Goal: Task Accomplishment & Management: Use online tool/utility

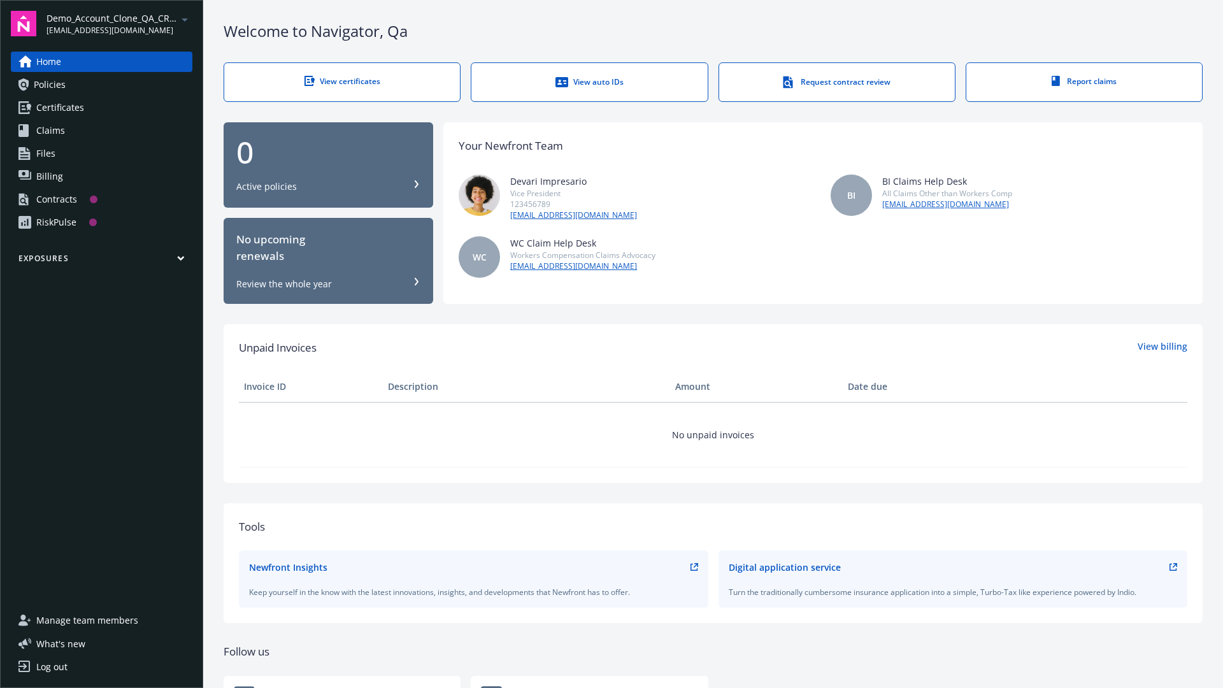
click at [119, 24] on span "Demo_Account_Clone_QA_CR_Tests_Prospect" at bounding box center [111, 17] width 131 height 13
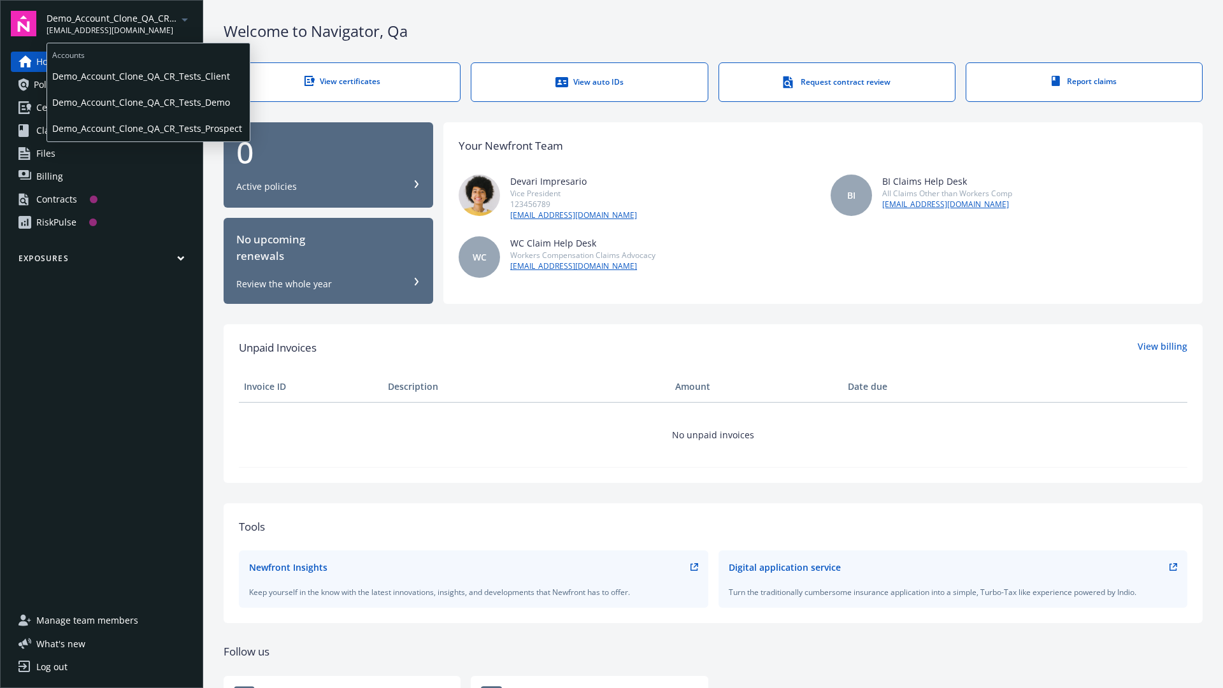
click at [147, 76] on span "Demo_Account_Clone_QA_CR_Tests_Client" at bounding box center [148, 76] width 192 height 26
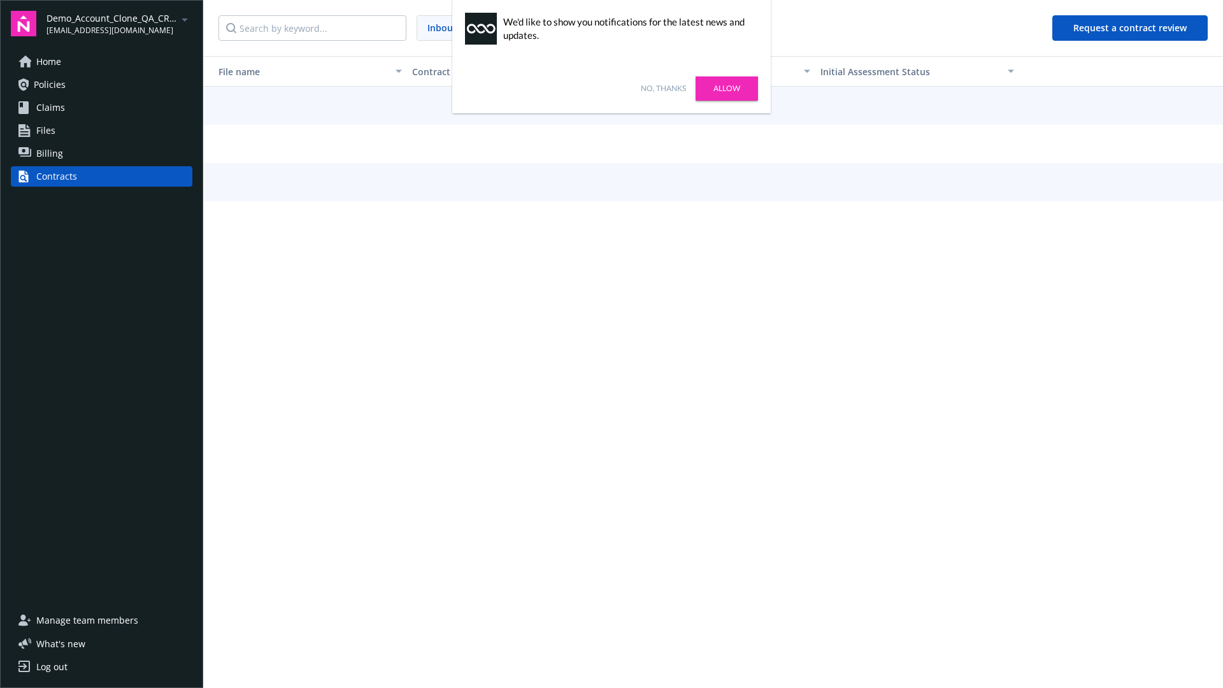
click at [663, 89] on link "No, thanks" at bounding box center [663, 88] width 45 height 11
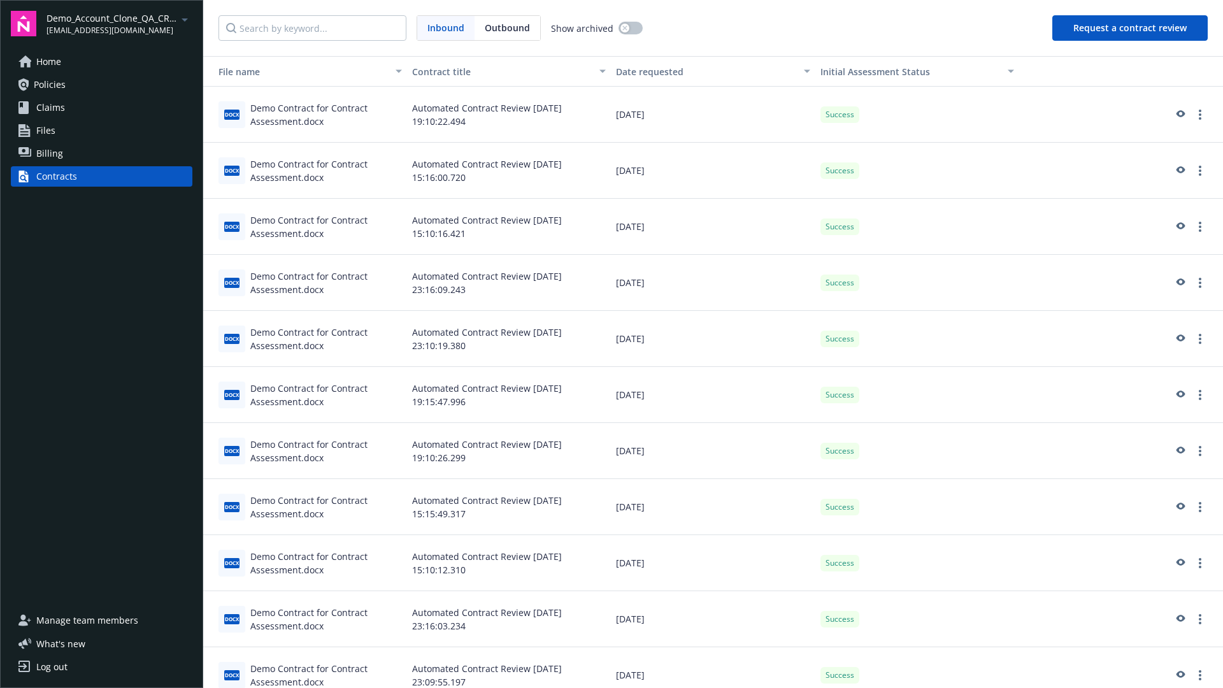
click at [1130, 28] on button "Request a contract review" at bounding box center [1129, 27] width 155 height 25
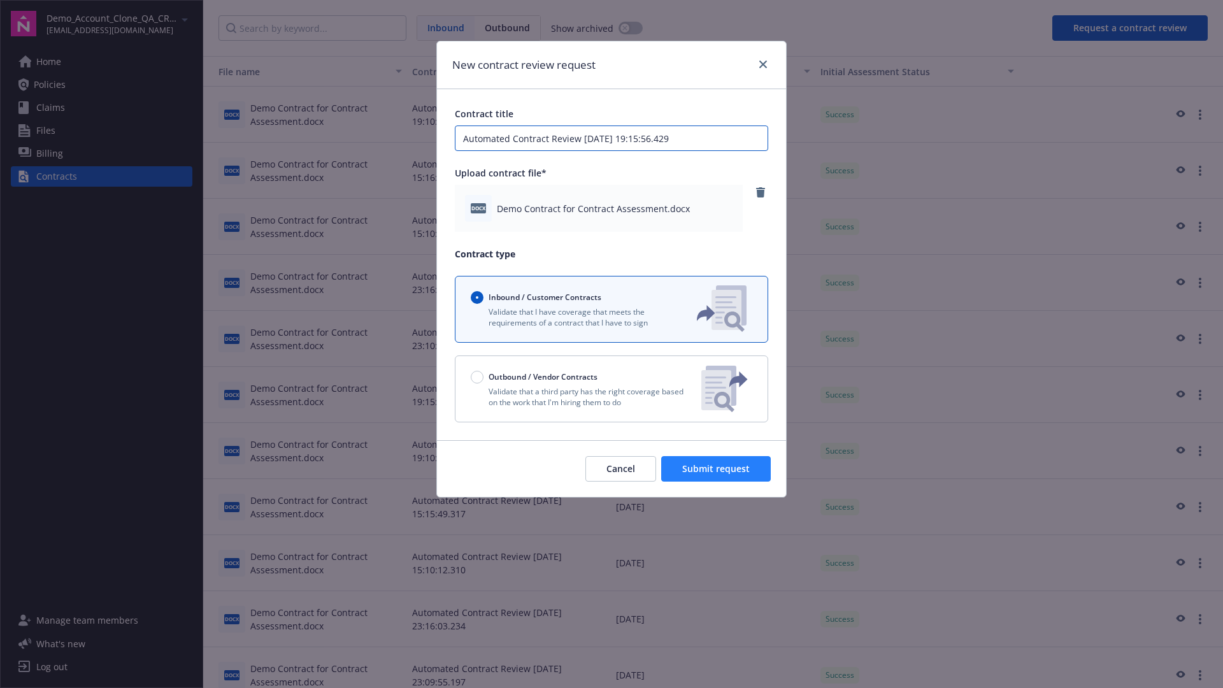
type input "Automated Contract Review 10-10-2025 19:15:56.429"
click at [716, 469] on span "Submit request" at bounding box center [716, 468] width 68 height 12
